Goal: Transaction & Acquisition: Purchase product/service

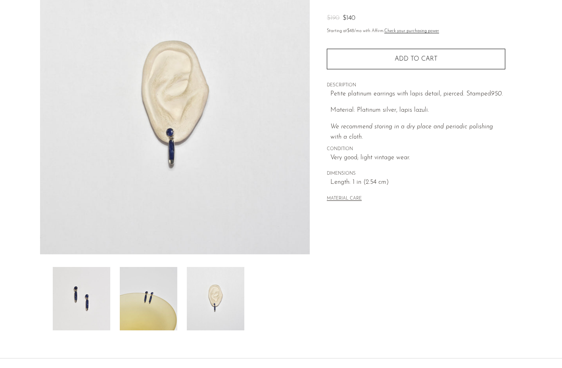
scroll to position [40, 0]
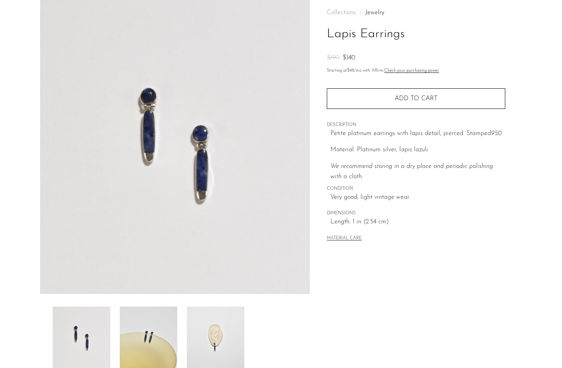
scroll to position [148, 0]
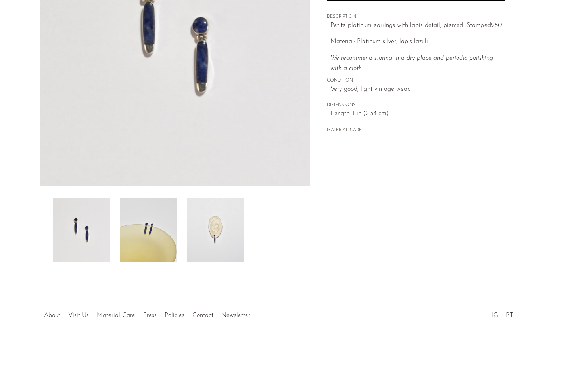
click at [198, 233] on img at bounding box center [216, 230] width 58 height 63
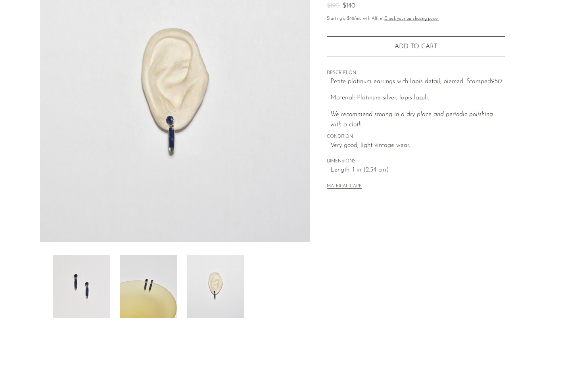
scroll to position [69, 0]
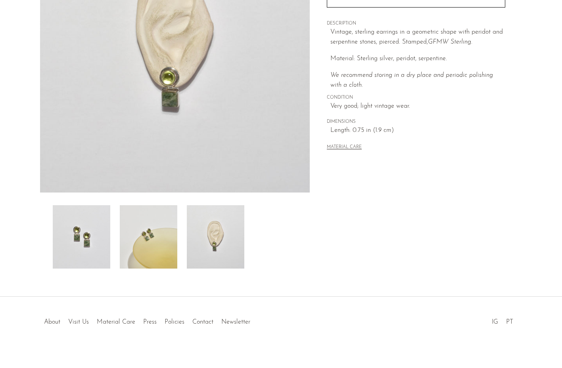
scroll to position [148, 0]
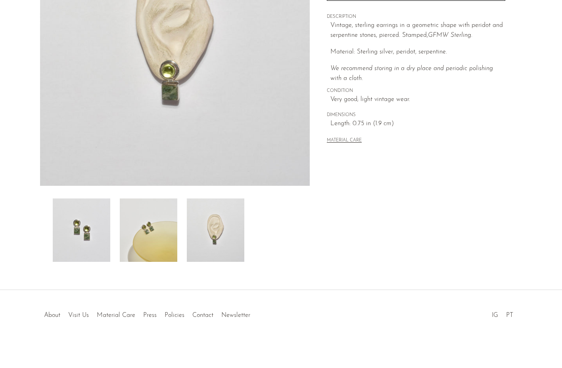
click at [197, 246] on img at bounding box center [216, 230] width 58 height 63
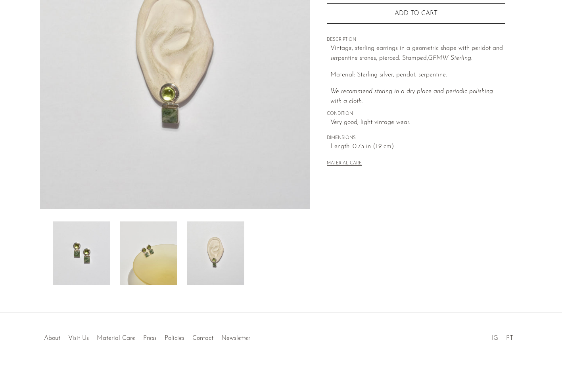
scroll to position [29, 0]
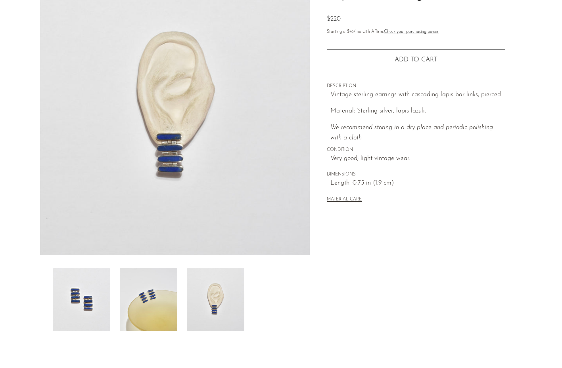
scroll to position [148, 0]
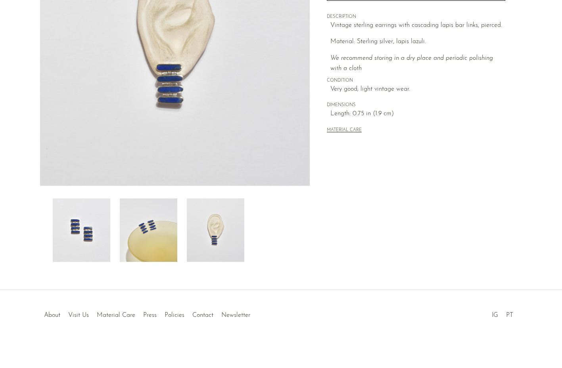
click at [221, 228] on img at bounding box center [216, 230] width 58 height 63
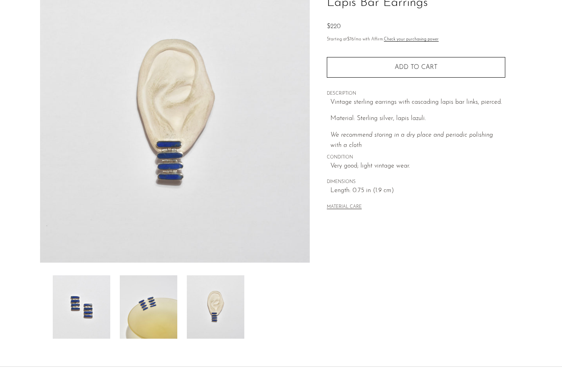
scroll to position [69, 0]
